Goal: Task Accomplishment & Management: Complete application form

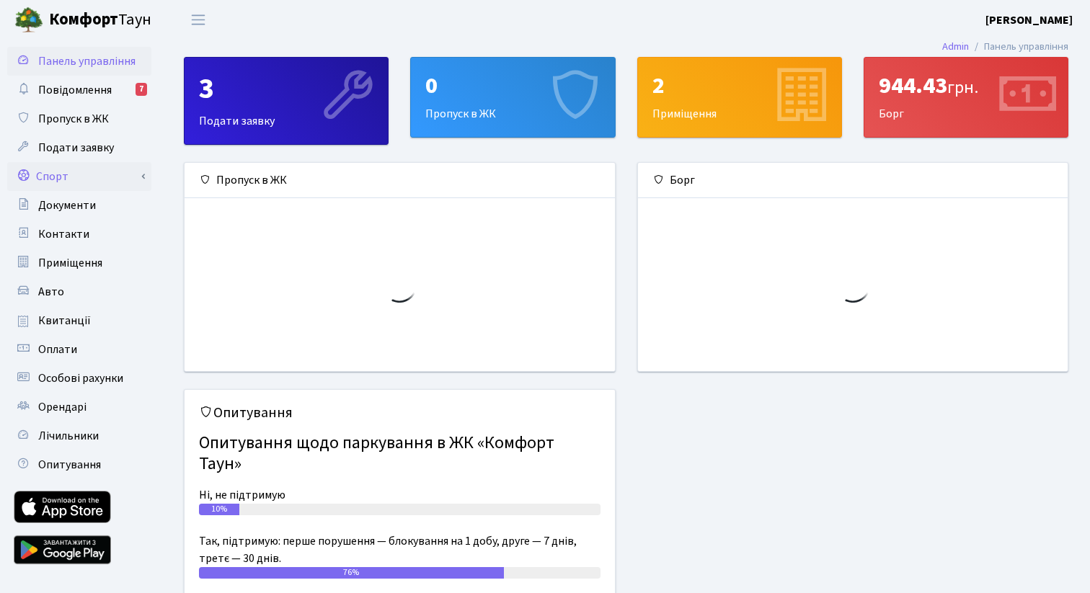
click at [97, 174] on link "Спорт" at bounding box center [79, 176] width 144 height 29
click at [79, 179] on link "Спорт" at bounding box center [79, 176] width 144 height 29
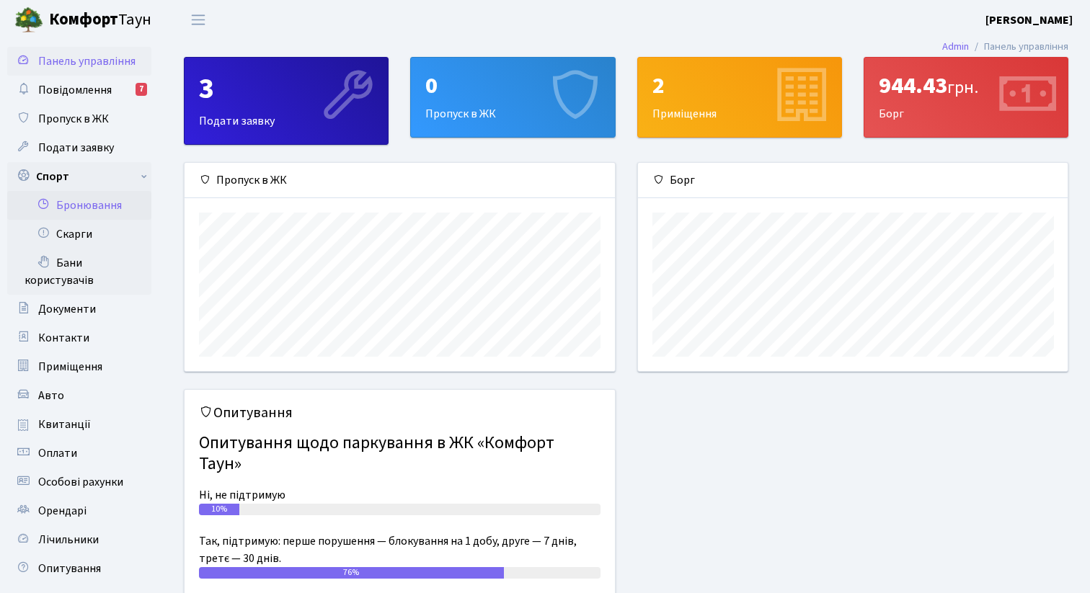
click at [92, 208] on link "Бронювання" at bounding box center [79, 205] width 144 height 29
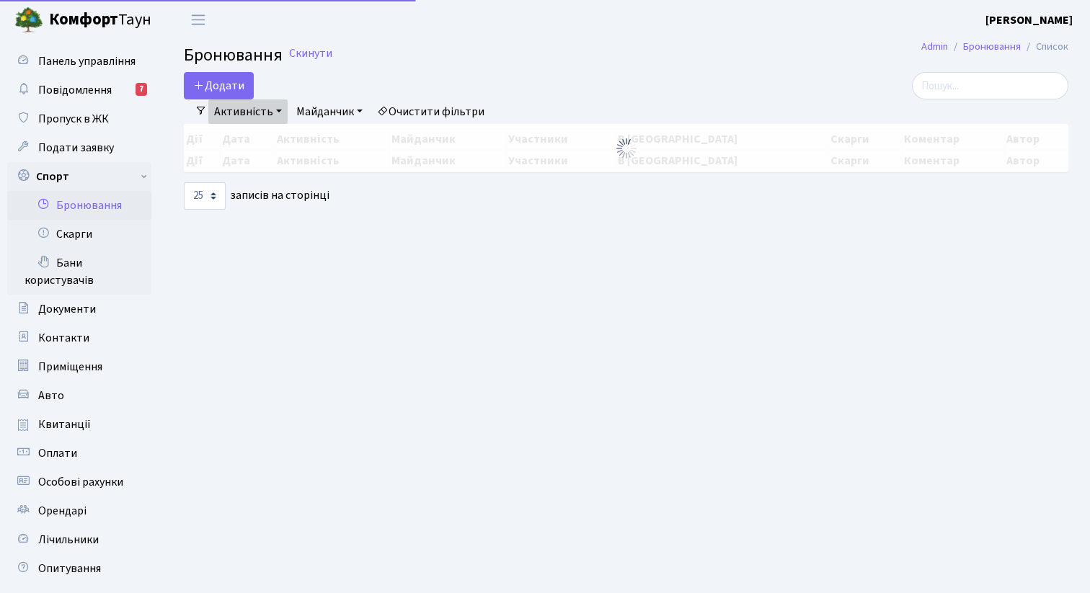
select select "25"
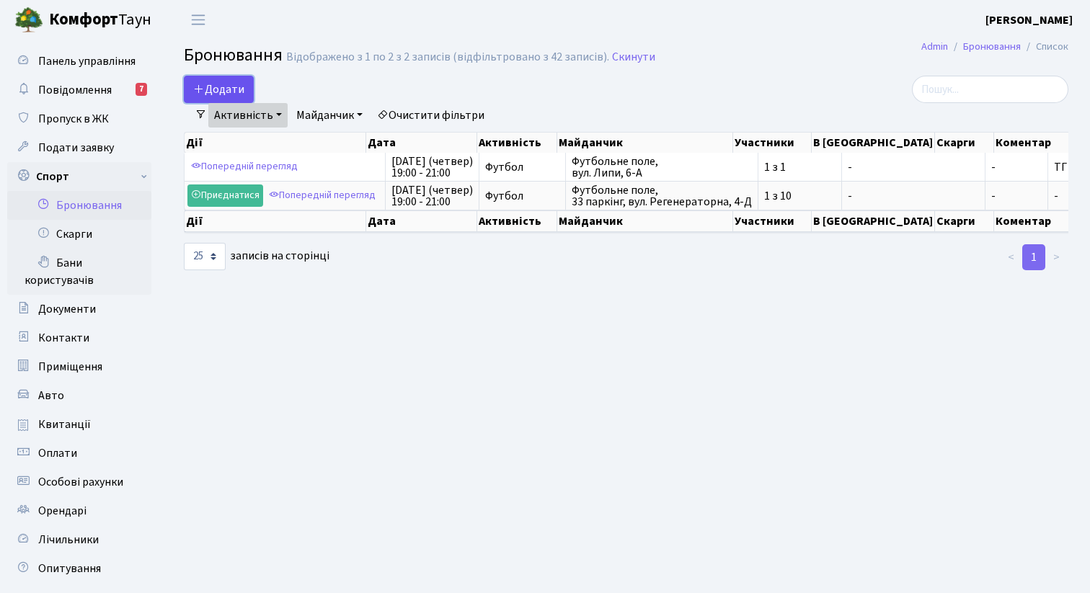
click at [213, 89] on button "Додати" at bounding box center [219, 89] width 70 height 27
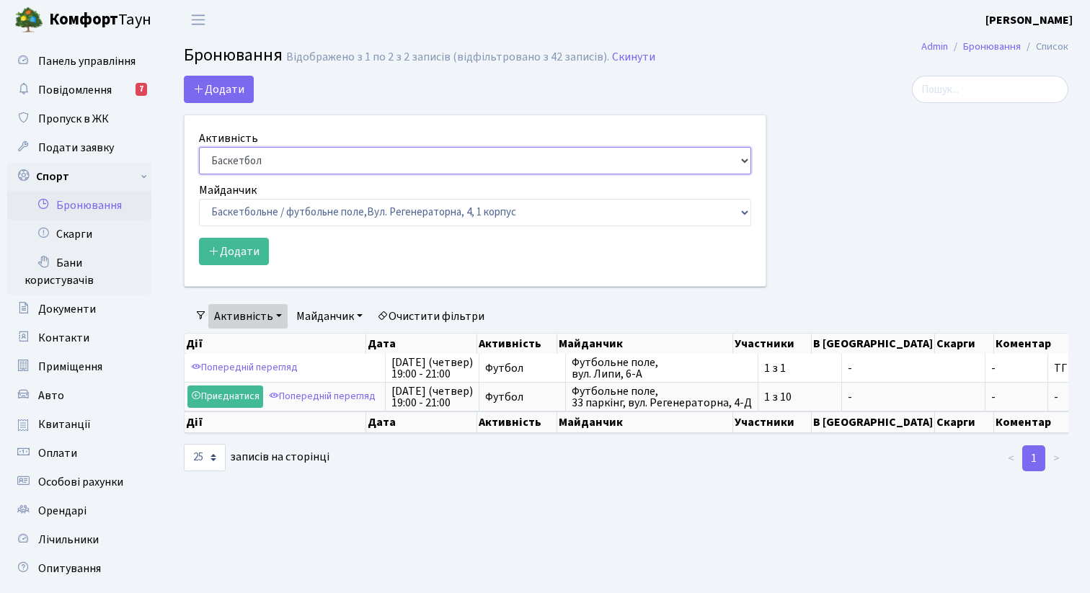
click at [246, 172] on select "Баскетбол Волейбол Йога Катання на роликах Настільний теніс Теніс Футбол Фітнес" at bounding box center [475, 160] width 552 height 27
select select "2"
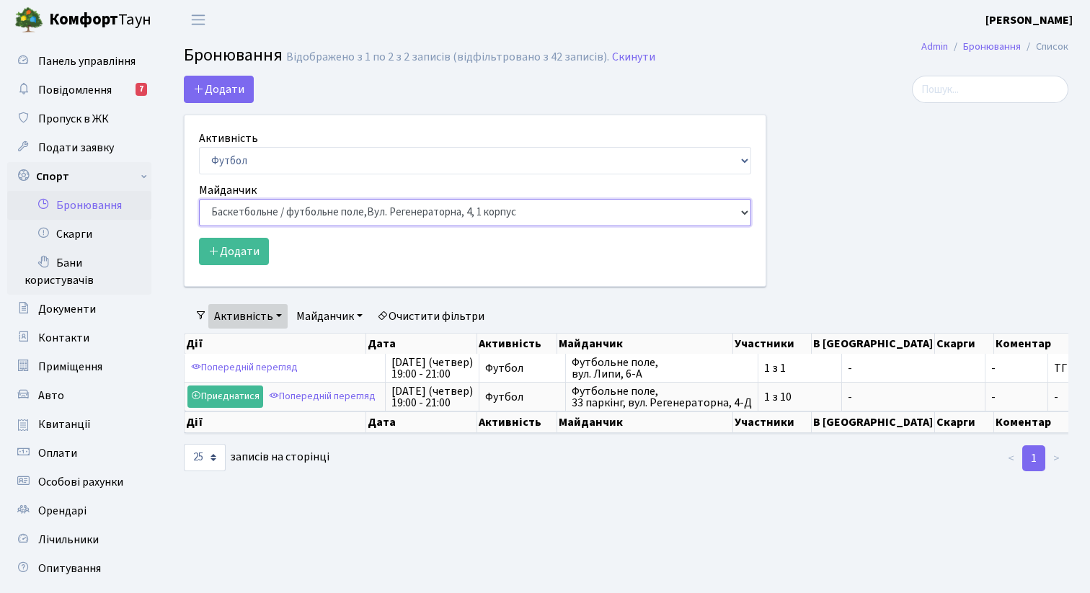
click at [273, 210] on select "Баскетбольне / футбольне поле, Вул. Регенераторна, 4, 1 корпус Баскетбольне пол…" at bounding box center [475, 212] width 552 height 27
select select "10"
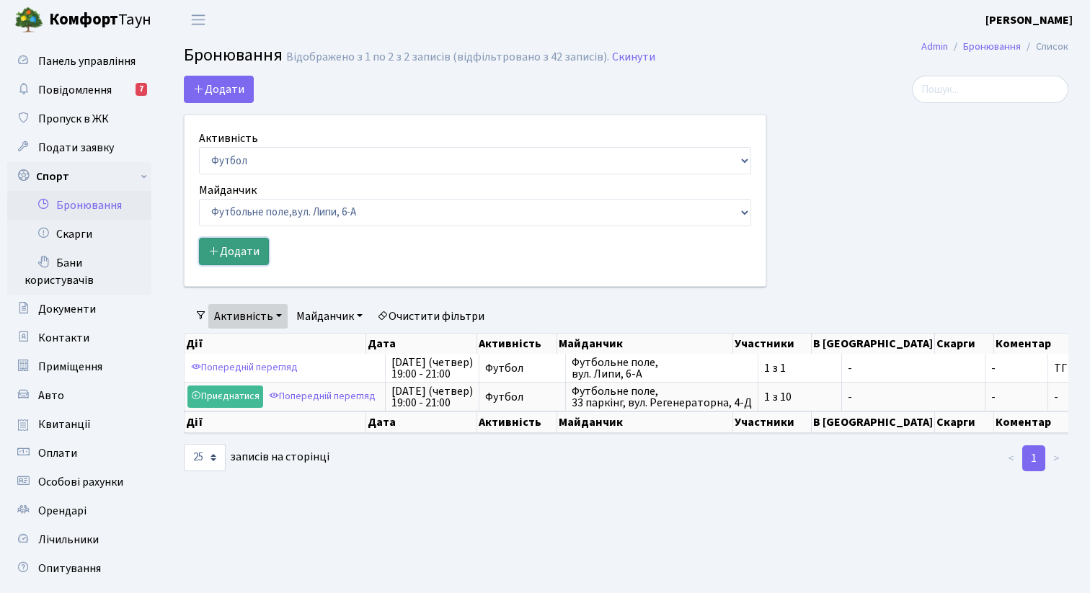
click at [249, 246] on button "Додати" at bounding box center [234, 251] width 70 height 27
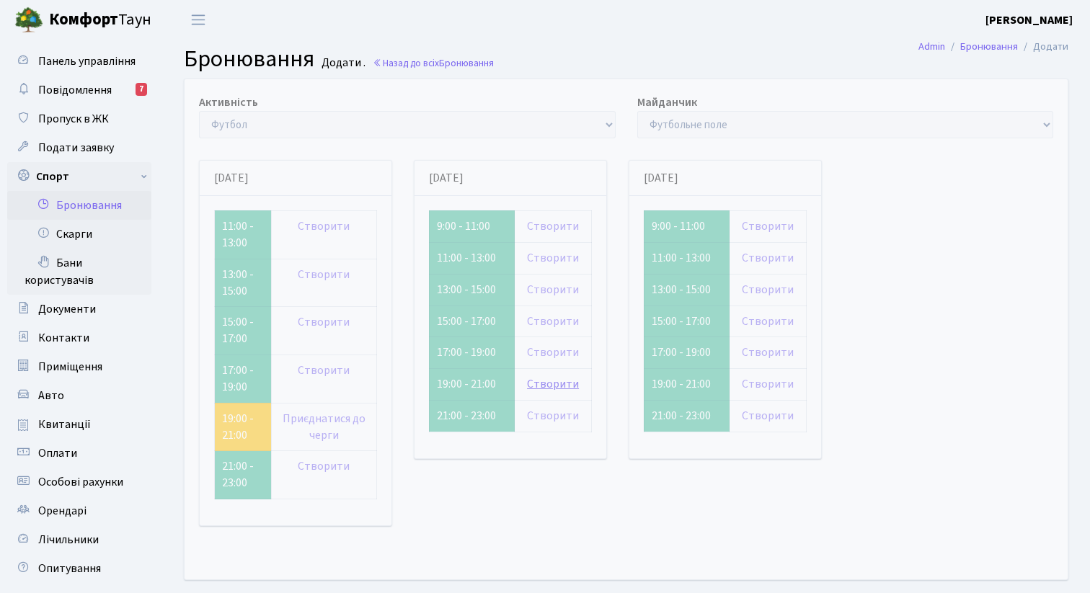
click at [538, 385] on link "Створити" at bounding box center [553, 384] width 52 height 16
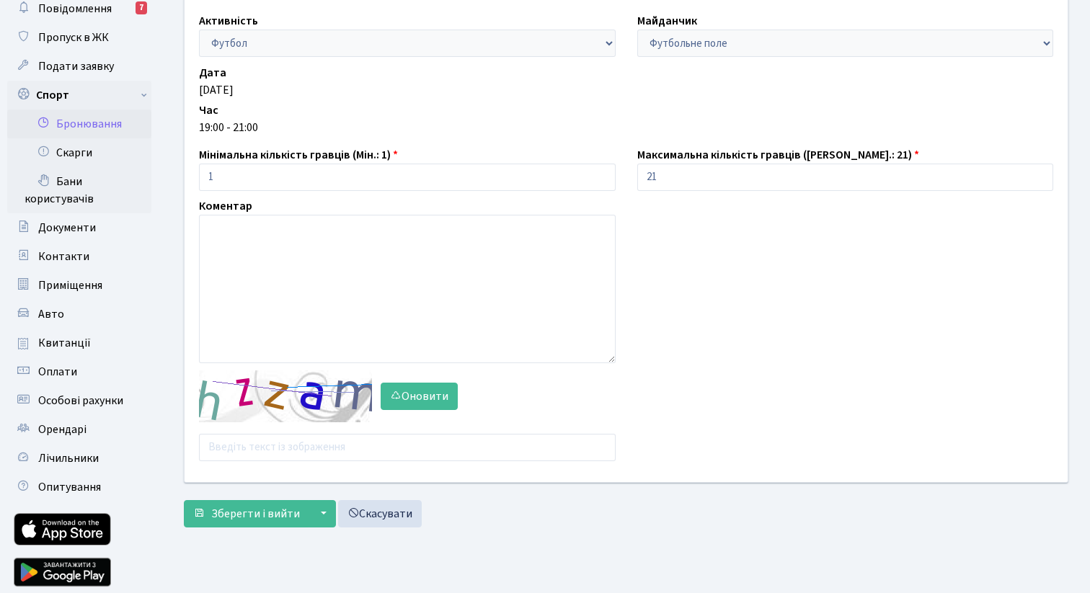
scroll to position [86, 0]
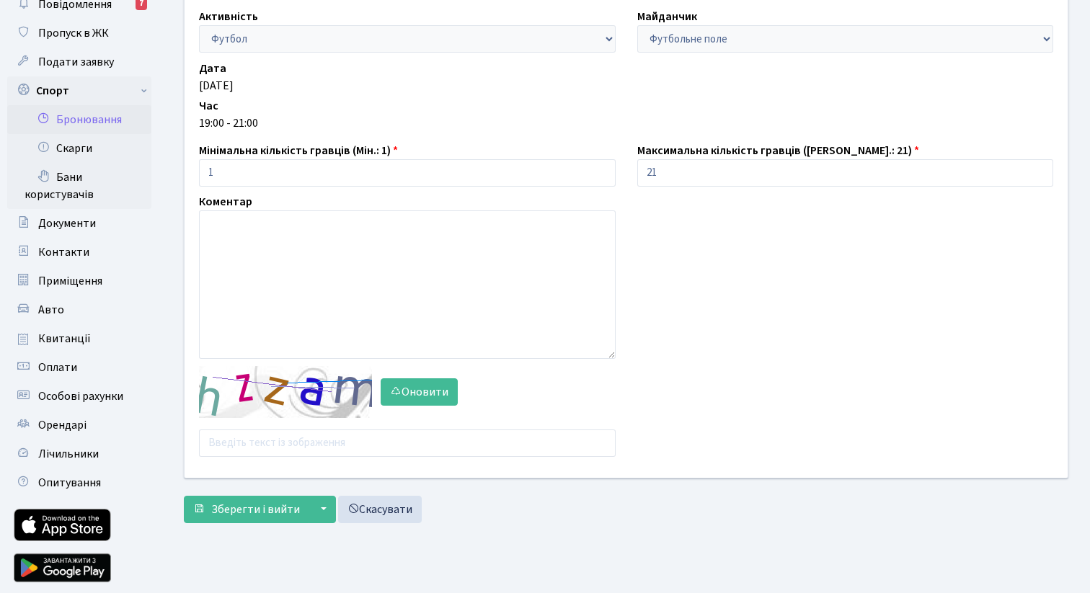
click at [319, 457] on div "Активність - Баскетбол Волейбол Йога Катання на роликах Настільний теніс [PERSO…" at bounding box center [626, 236] width 904 height 484
click at [303, 442] on input "text" at bounding box center [407, 442] width 417 height 27
type input "jexae"
click at [258, 507] on span "Зберегти і вийти" at bounding box center [255, 510] width 89 height 16
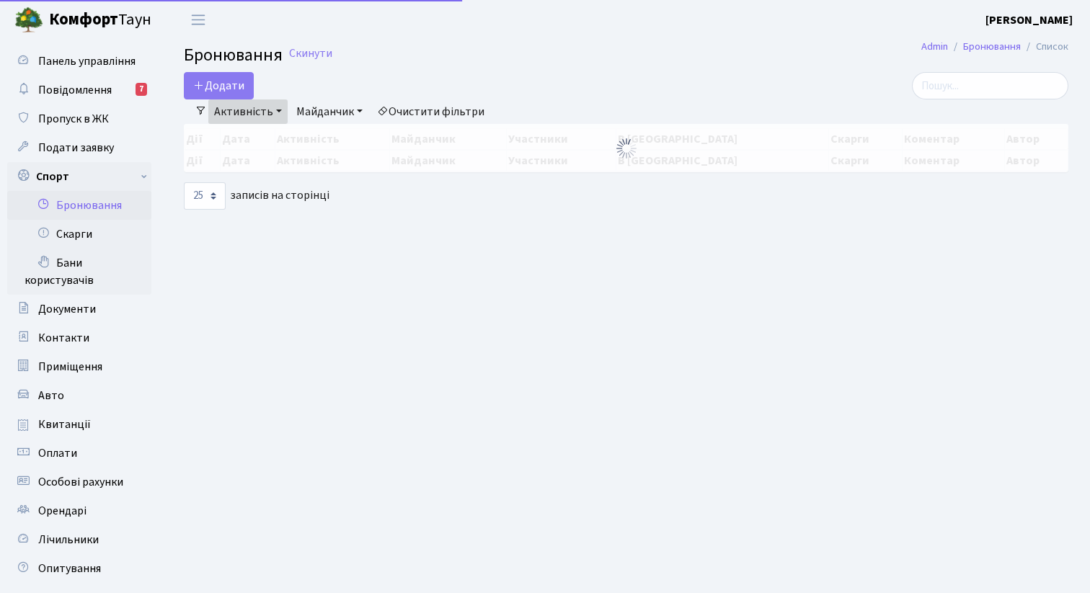
select select "25"
